Goal: Check status: Check status

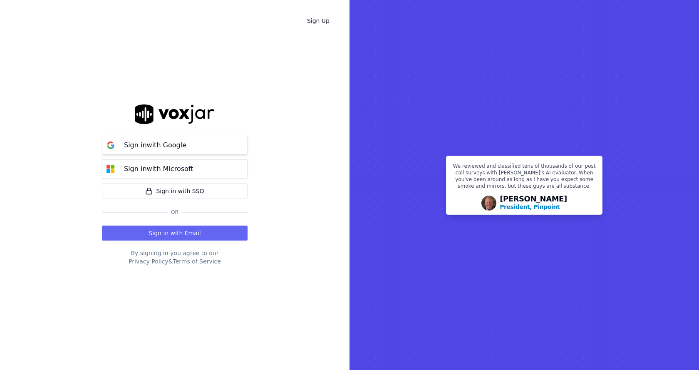
click at [167, 144] on p "Sign in with Google" at bounding box center [155, 145] width 62 height 10
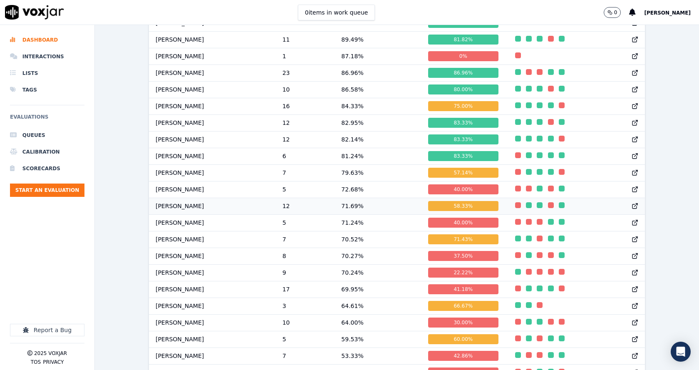
scroll to position [829, 0]
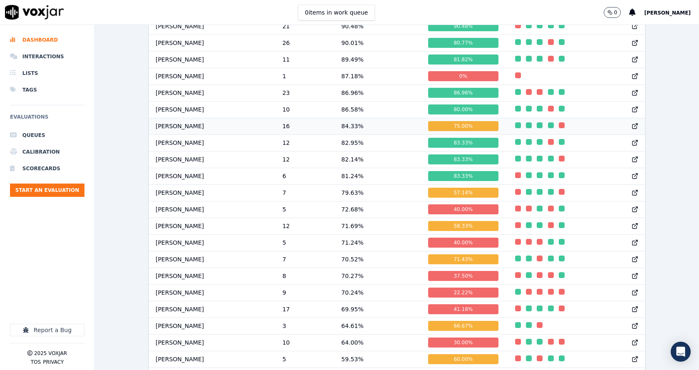
click at [183, 134] on td "Marcus Kunwar" at bounding box center [212, 126] width 127 height 17
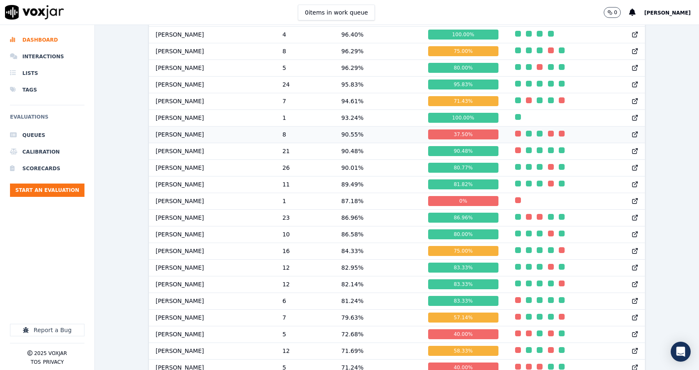
scroll to position [663, 0]
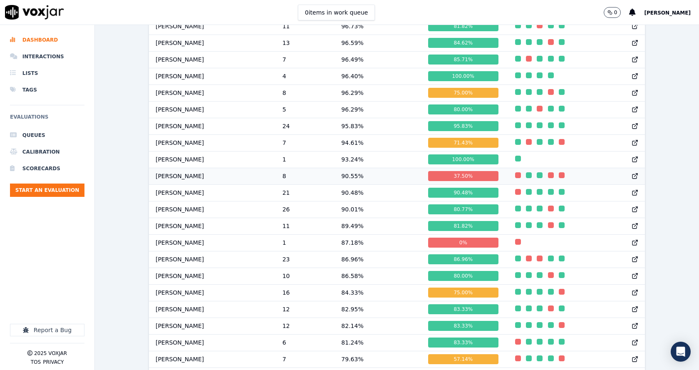
click at [347, 180] on td "90.55 %" at bounding box center [378, 176] width 87 height 17
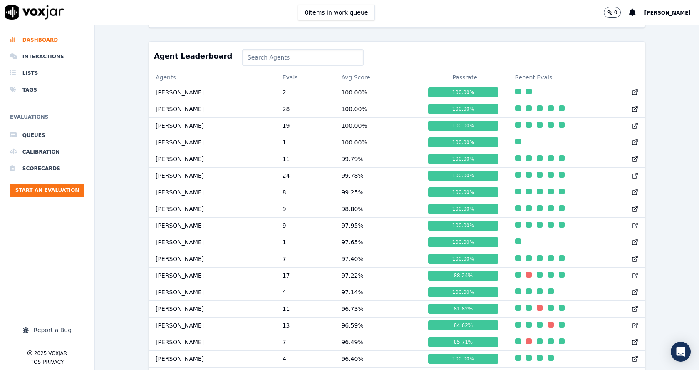
scroll to position [372, 0]
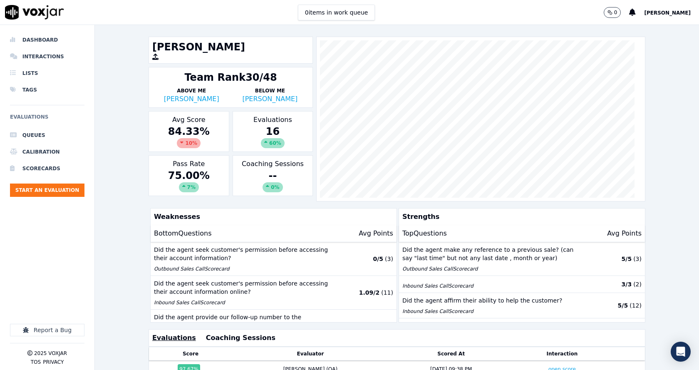
scroll to position [18, 0]
